Goal: Navigation & Orientation: Find specific page/section

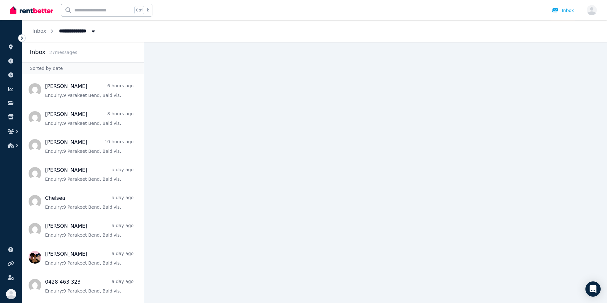
click at [22, 40] on icon at bounding box center [22, 38] width 6 height 6
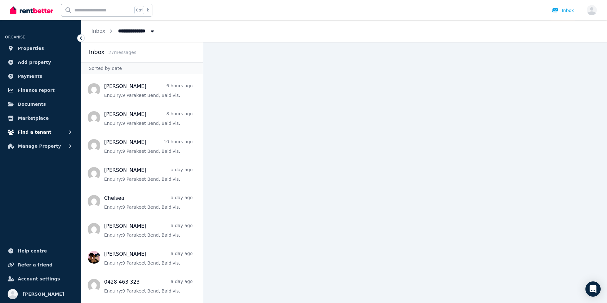
click at [39, 133] on span "Find a tenant" at bounding box center [35, 132] width 34 height 8
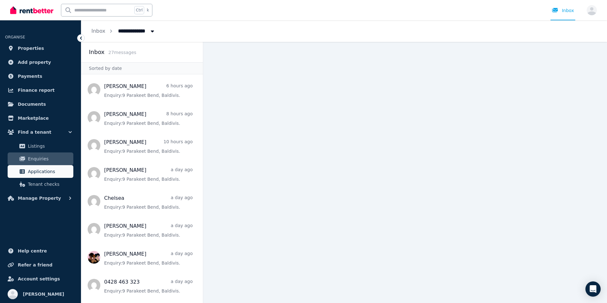
click at [49, 170] on span "Applications" at bounding box center [49, 172] width 43 height 8
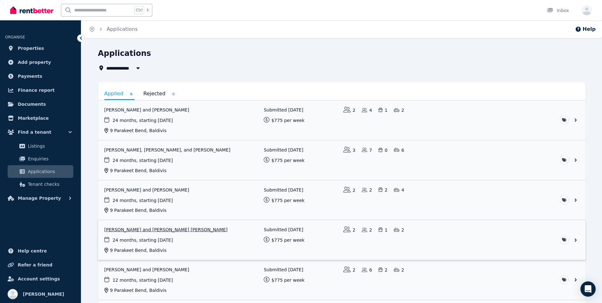
click at [145, 233] on link "View application: Fiona Elliot and ROSS MACGREGOR ELLIOT" at bounding box center [342, 240] width 488 height 40
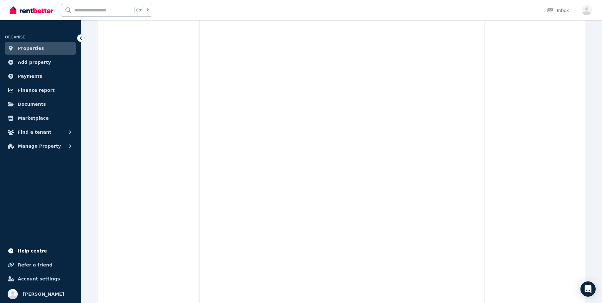
scroll to position [265, 0]
click at [34, 252] on span "Help centre" at bounding box center [32, 251] width 29 height 8
click at [23, 279] on span "Account settings" at bounding box center [39, 279] width 42 height 8
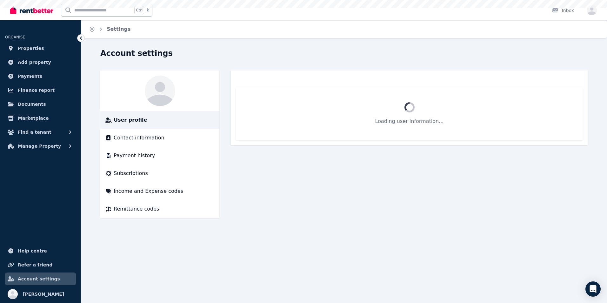
click at [23, 279] on span "Account settings" at bounding box center [39, 279] width 42 height 8
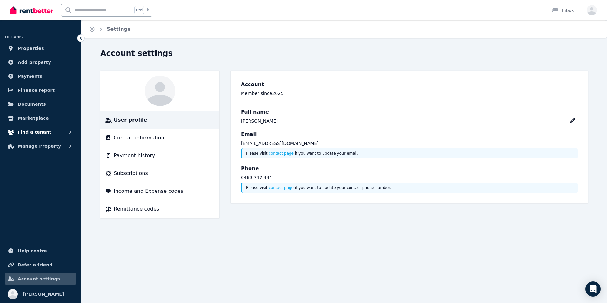
click at [45, 135] on button "Find a tenant" at bounding box center [40, 132] width 71 height 13
click at [46, 200] on span "Manage Property" at bounding box center [39, 198] width 43 height 8
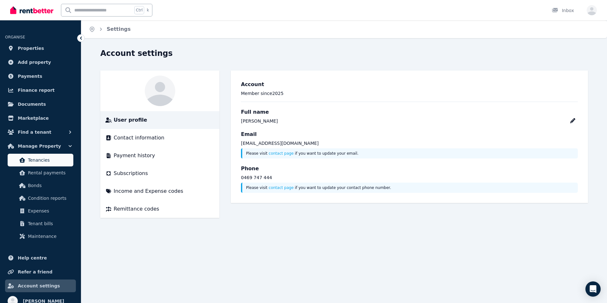
click at [44, 158] on span "Tenancies" at bounding box center [49, 160] width 43 height 8
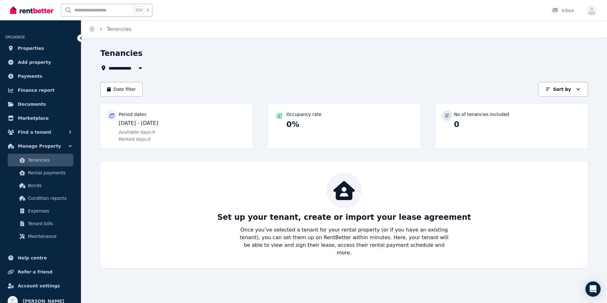
click at [35, 161] on span "Tenancies" at bounding box center [49, 160] width 43 height 8
click at [64, 173] on span "Rental payments" at bounding box center [49, 173] width 43 height 8
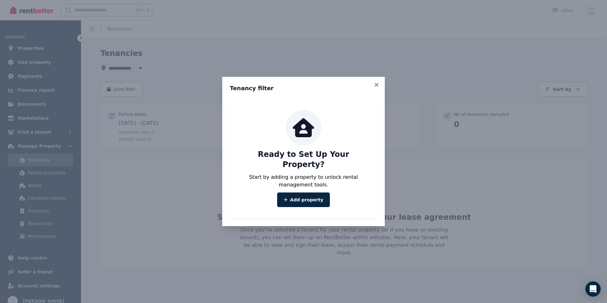
click at [44, 187] on div "Tenancy filter Ready to Set Up Your Property? Start by adding a property to unl…" at bounding box center [303, 151] width 607 height 303
click at [374, 88] on icon at bounding box center [377, 85] width 6 height 6
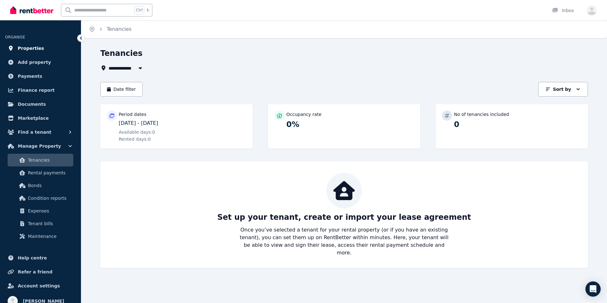
click at [34, 49] on span "Properties" at bounding box center [31, 48] width 26 height 8
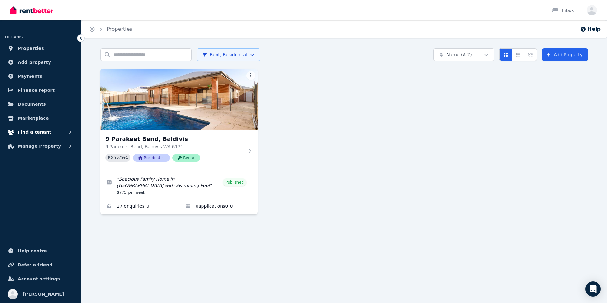
click at [32, 136] on span "Find a tenant" at bounding box center [35, 132] width 34 height 8
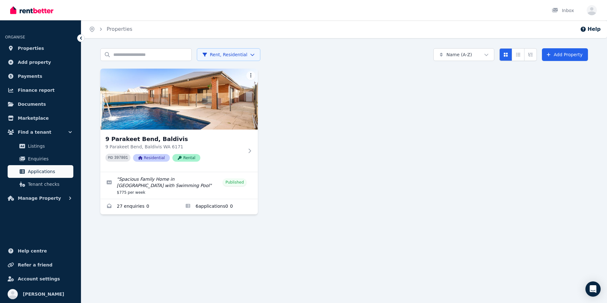
click at [34, 171] on span "Applications" at bounding box center [49, 172] width 43 height 8
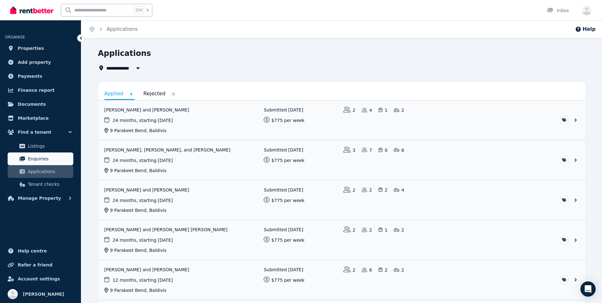
click at [36, 159] on span "Enquiries" at bounding box center [49, 159] width 43 height 8
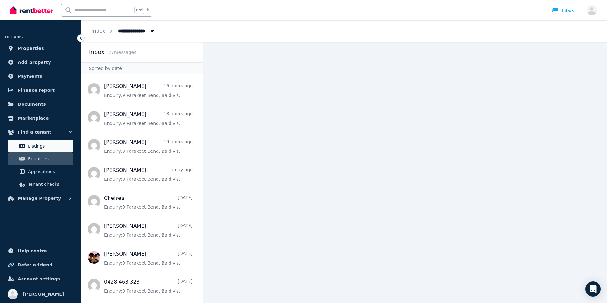
click at [37, 147] on span "Listings" at bounding box center [49, 146] width 43 height 8
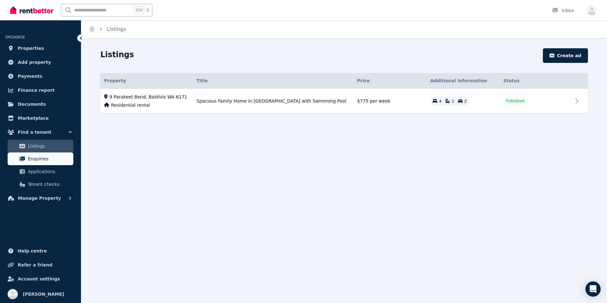
click at [36, 164] on link "Enquiries" at bounding box center [41, 158] width 66 height 13
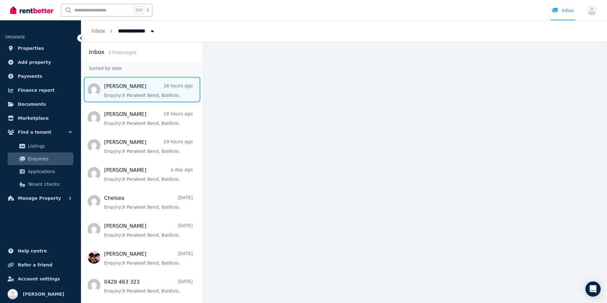
click at [122, 91] on span "Message list" at bounding box center [142, 89] width 122 height 25
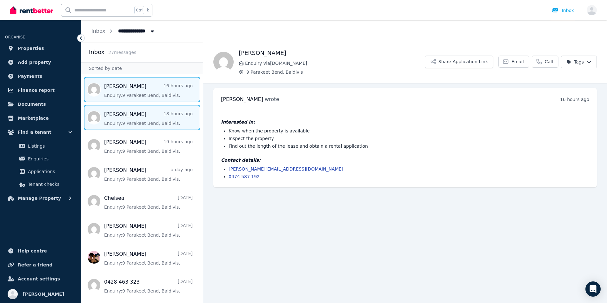
click at [117, 118] on span "Message list" at bounding box center [142, 117] width 122 height 25
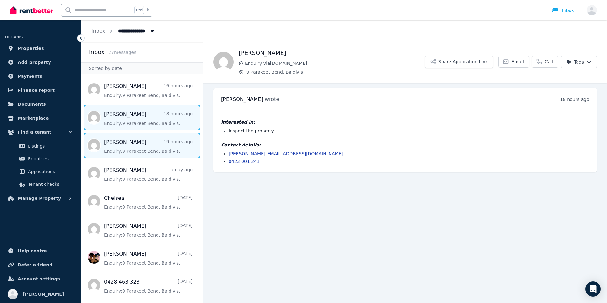
click at [115, 147] on span "Message list" at bounding box center [142, 145] width 122 height 25
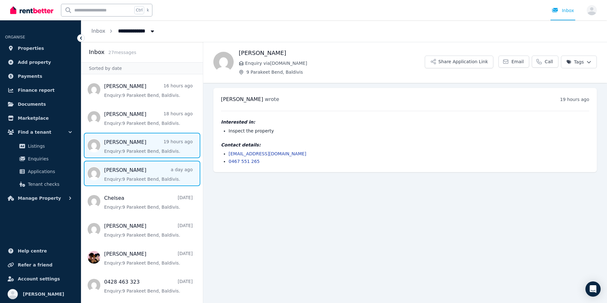
click at [122, 179] on span "Message list" at bounding box center [142, 173] width 122 height 25
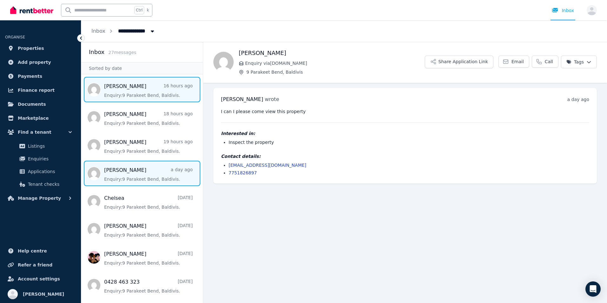
click at [120, 93] on span "Message list" at bounding box center [142, 89] width 122 height 25
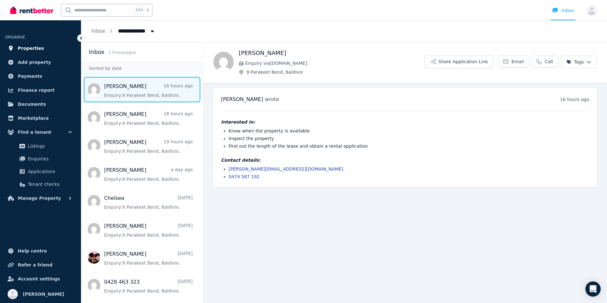
click at [30, 51] on span "Properties" at bounding box center [31, 48] width 26 height 8
